Goal: Navigation & Orientation: Find specific page/section

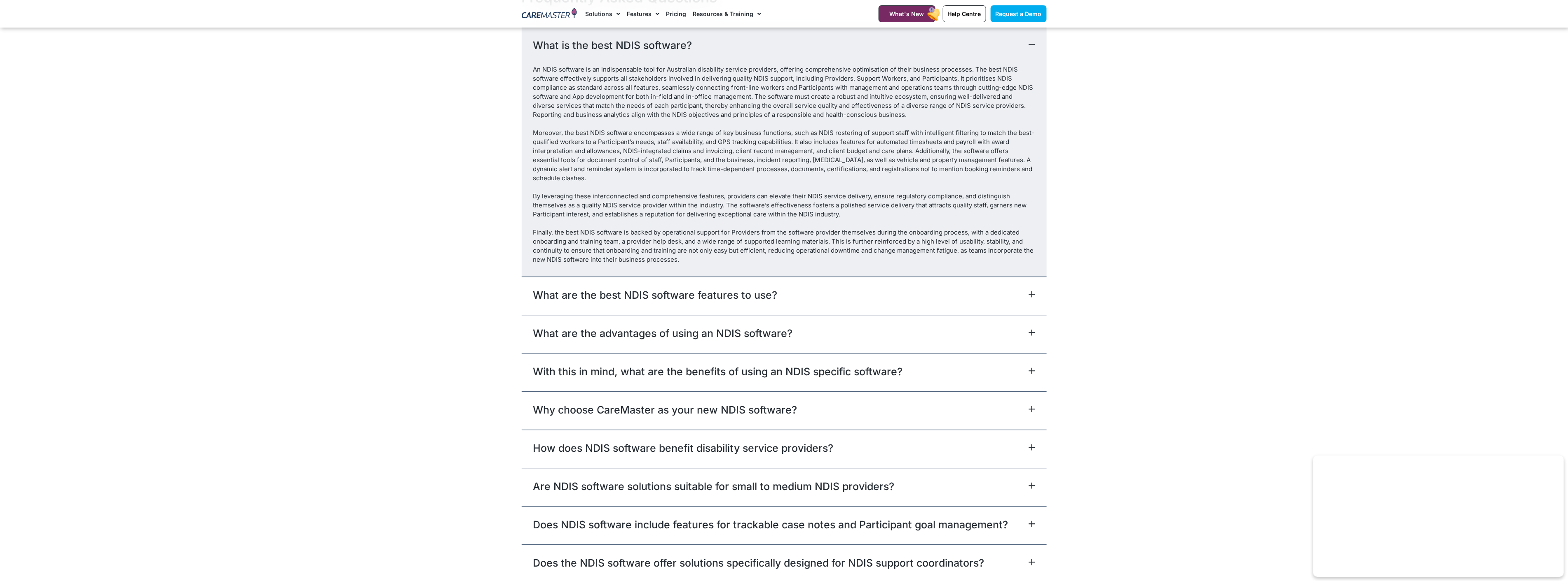
scroll to position [4954, 0]
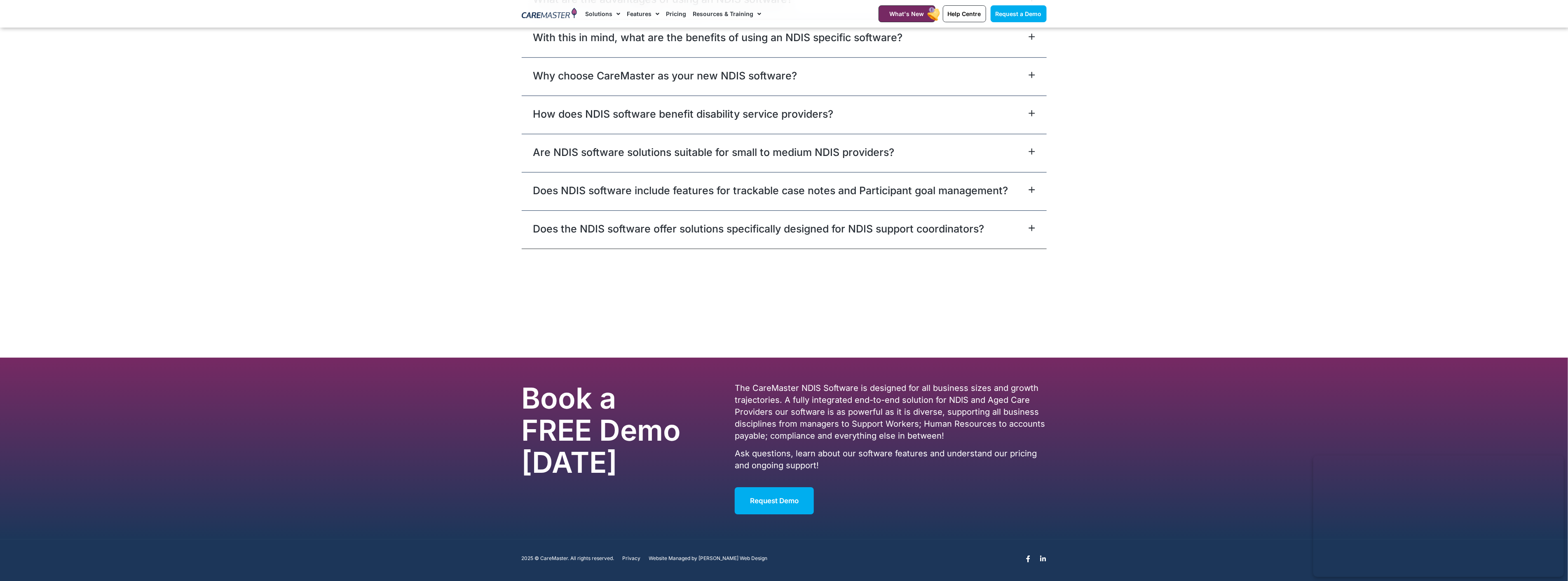
click at [631, 557] on span "Privacy" at bounding box center [632, 559] width 18 height 6
